Goal: Find specific page/section: Find specific page/section

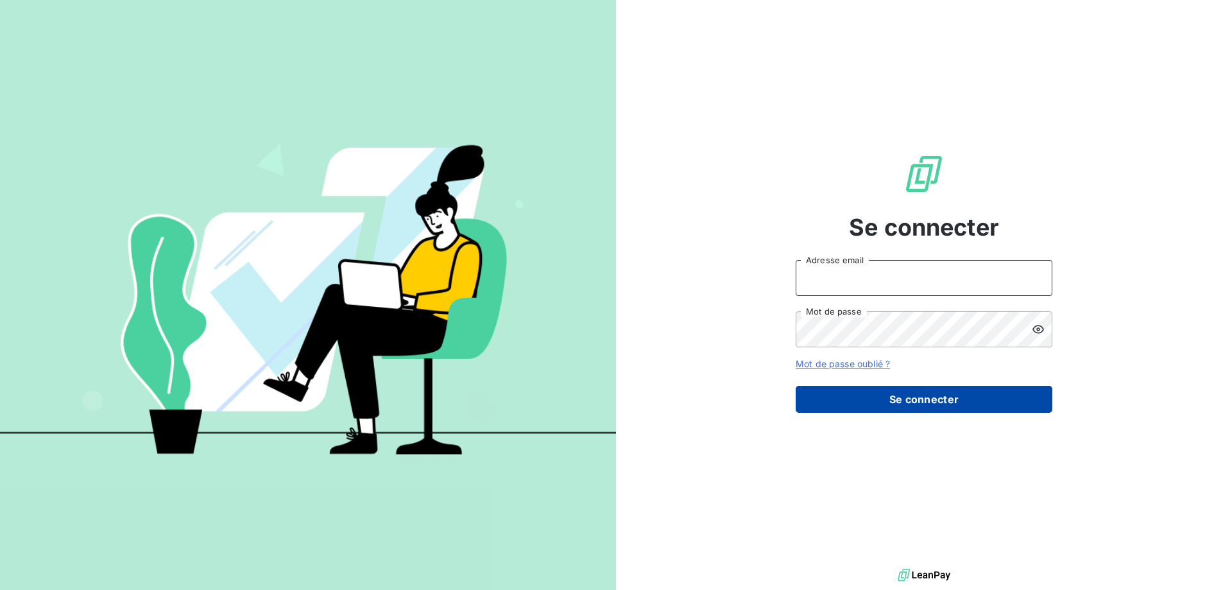
type input "[EMAIL_ADDRESS][DOMAIN_NAME]"
click at [841, 403] on button "Se connecter" at bounding box center [924, 399] width 257 height 27
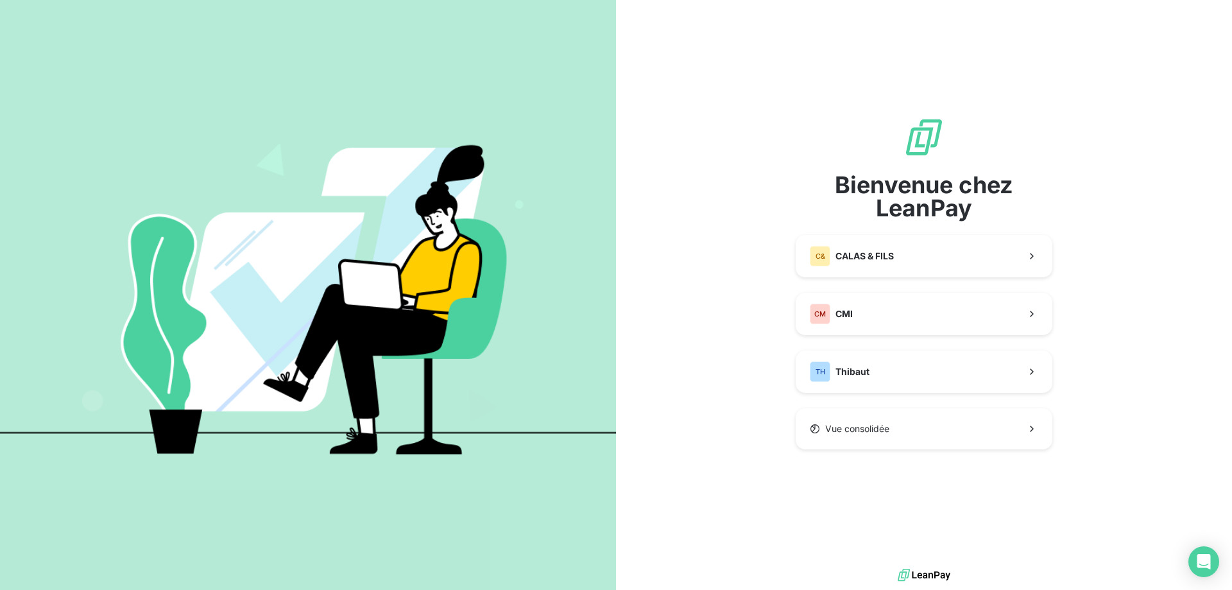
click at [848, 394] on div "Bienvenue chez LeanPay C& CALAS & FILS CM CMI TH [PERSON_NAME] consolidée" at bounding box center [924, 283] width 257 height 332
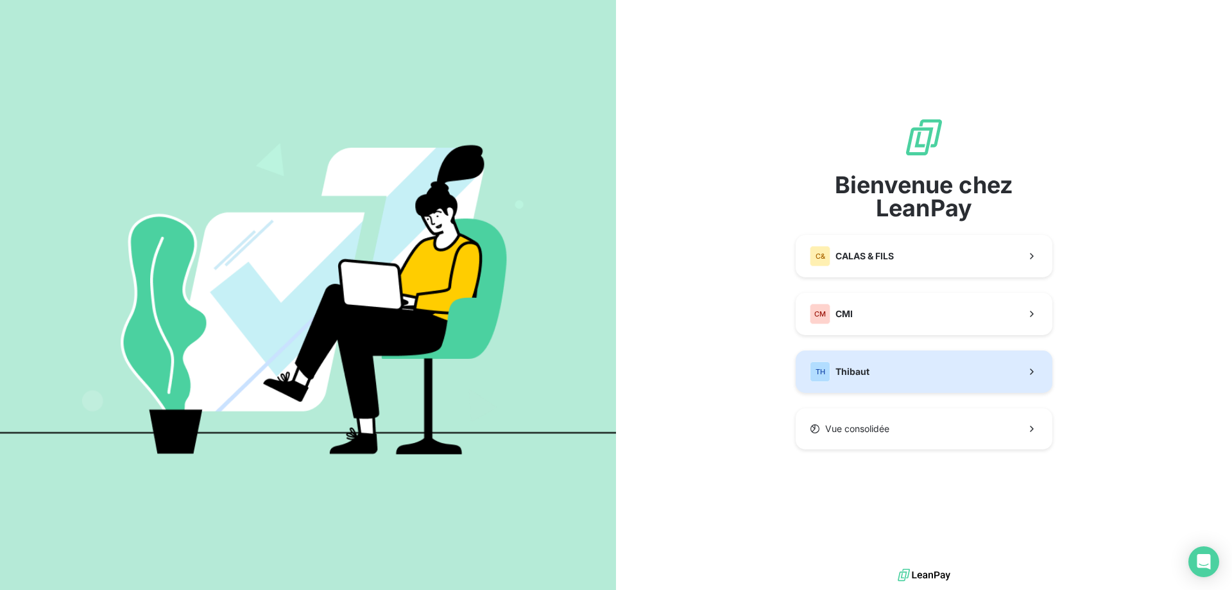
click at [850, 372] on span "Thibaut" at bounding box center [853, 371] width 34 height 13
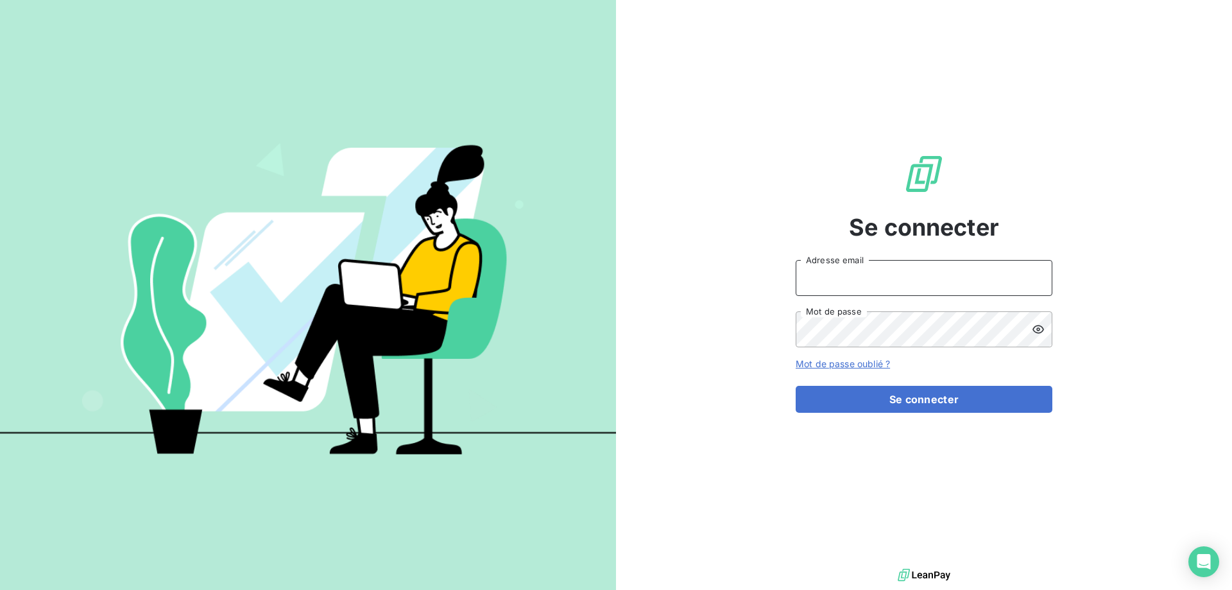
type input "[EMAIL_ADDRESS][DOMAIN_NAME]"
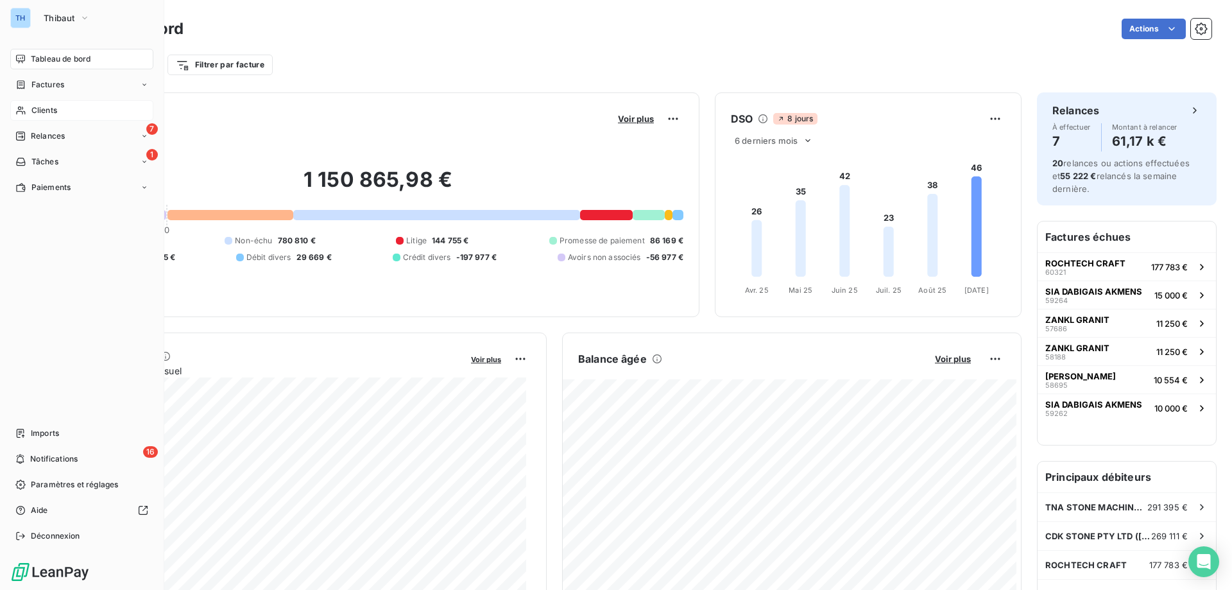
click at [24, 108] on icon at bounding box center [20, 110] width 11 height 10
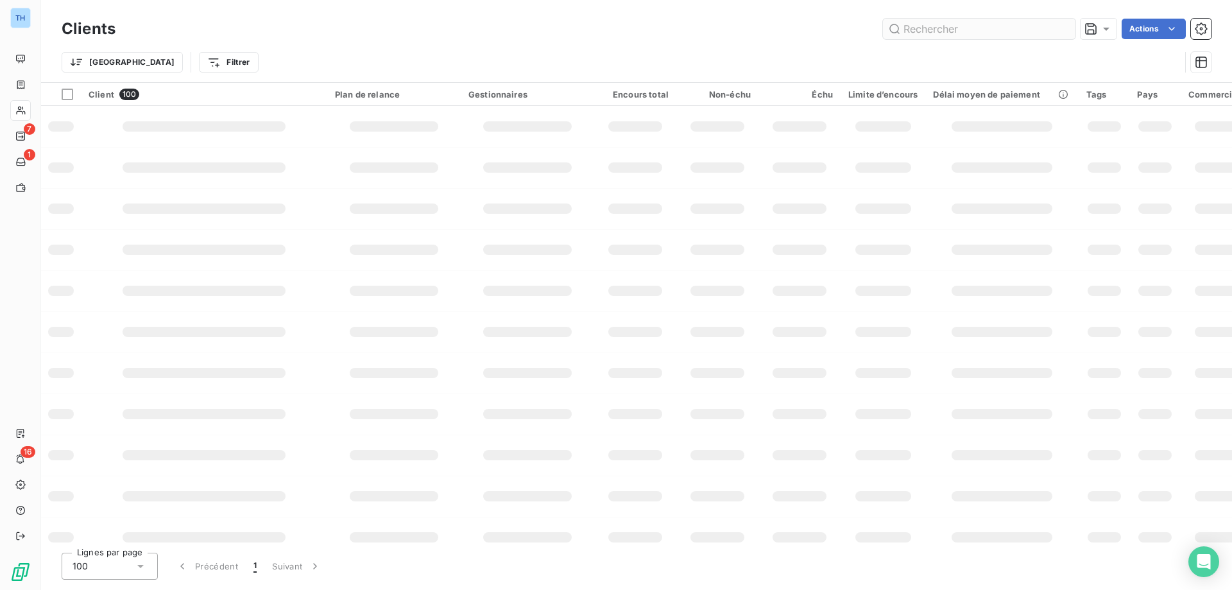
click at [936, 28] on input "text" at bounding box center [979, 29] width 193 height 21
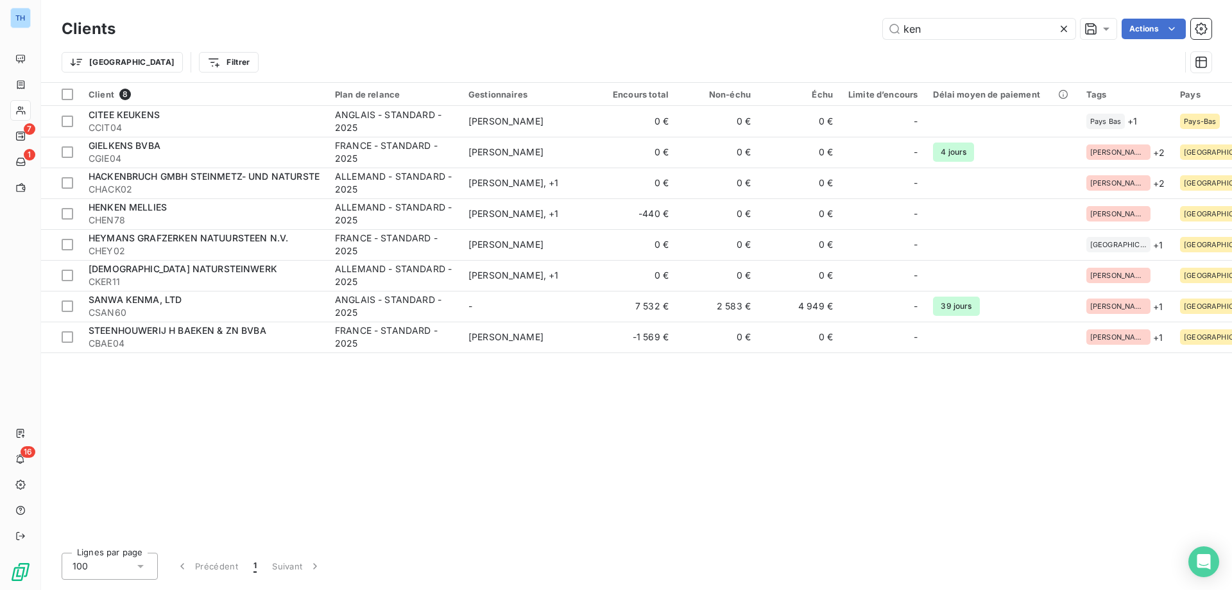
type input "ken"
click at [1062, 28] on icon at bounding box center [1064, 29] width 6 height 6
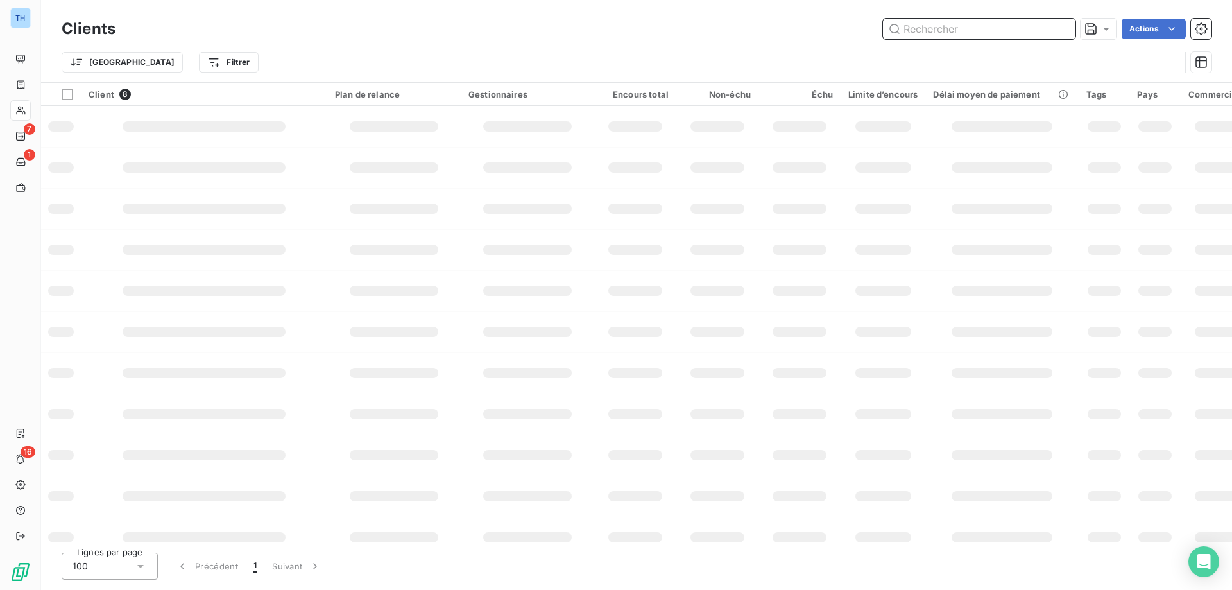
click at [983, 31] on input "text" at bounding box center [979, 29] width 193 height 21
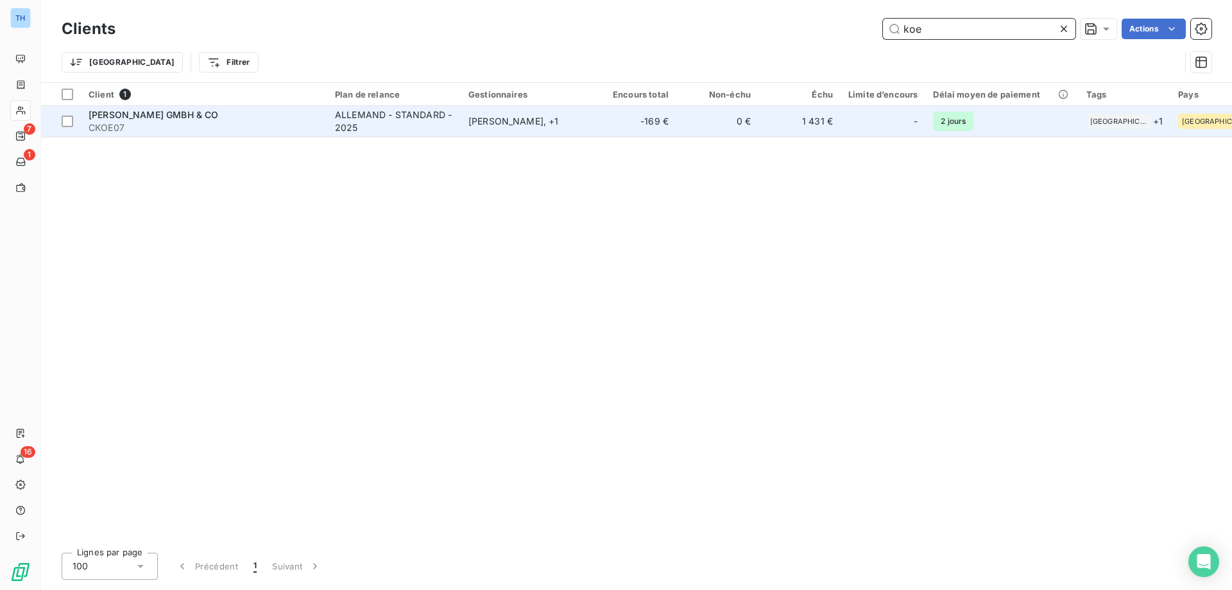
type input "koe"
click at [295, 128] on span "CKOE07" at bounding box center [204, 127] width 231 height 13
